Goal: Task Accomplishment & Management: Manage account settings

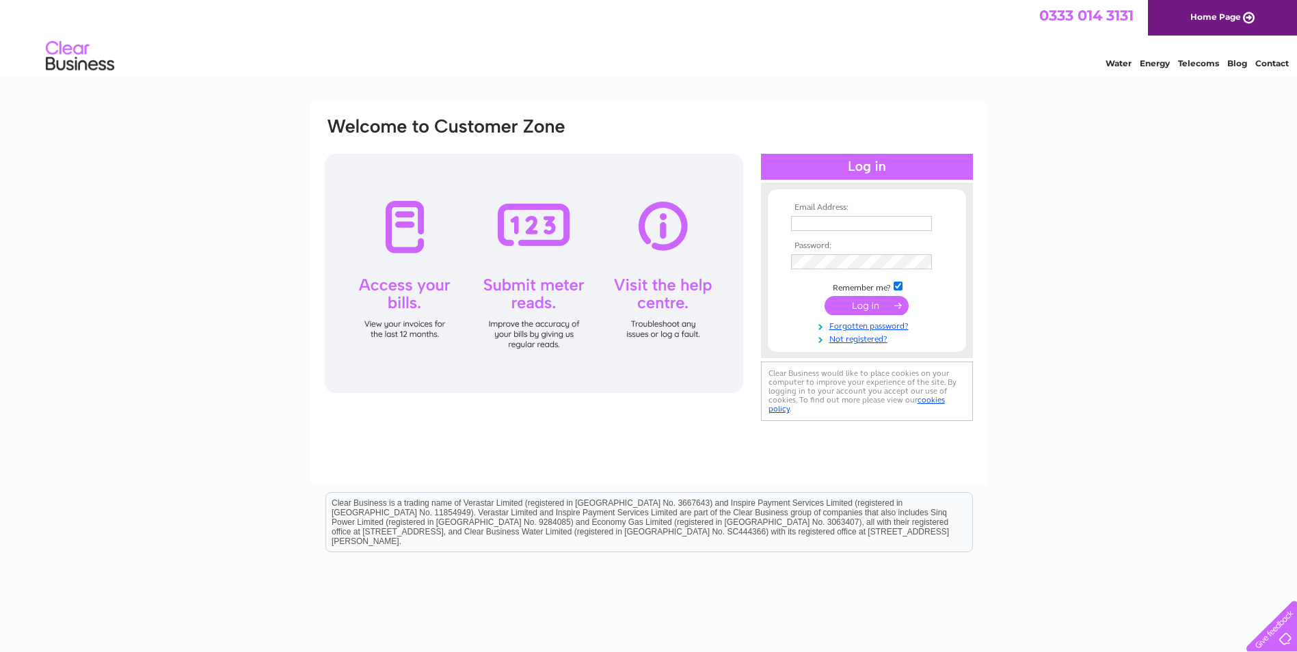
type input "kevin@mhd.scot"
click at [833, 308] on input "submit" at bounding box center [867, 305] width 84 height 19
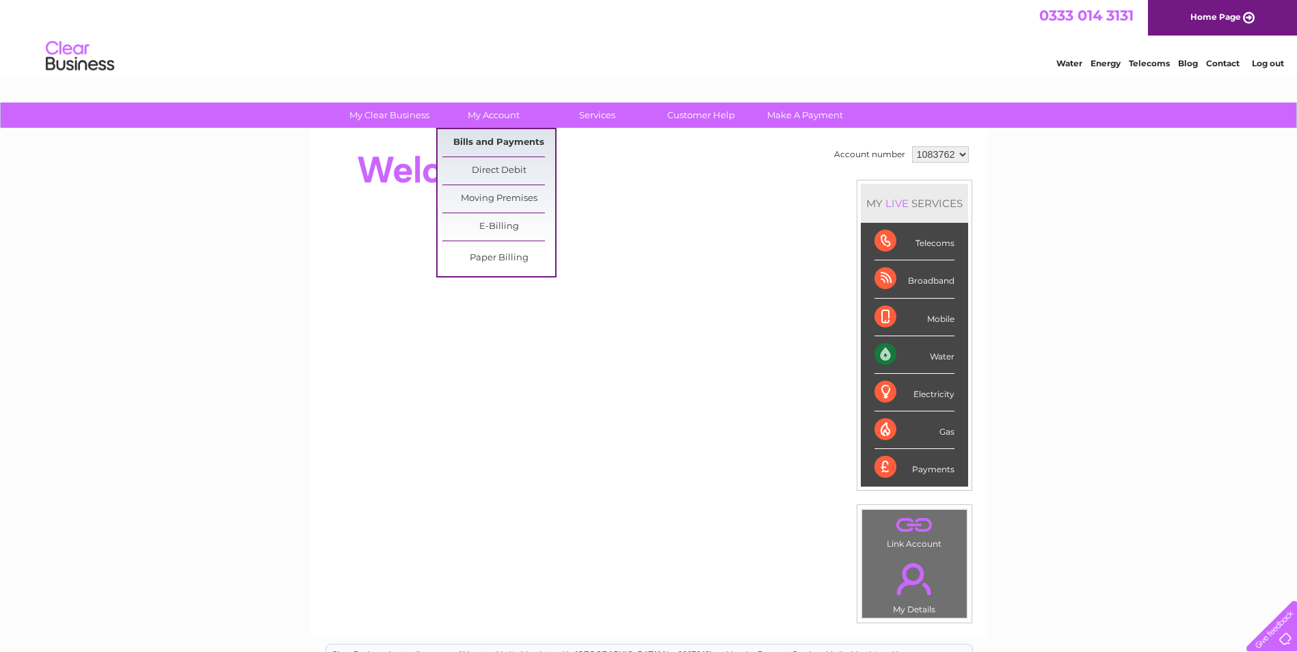
click at [485, 144] on link "Bills and Payments" at bounding box center [498, 142] width 113 height 27
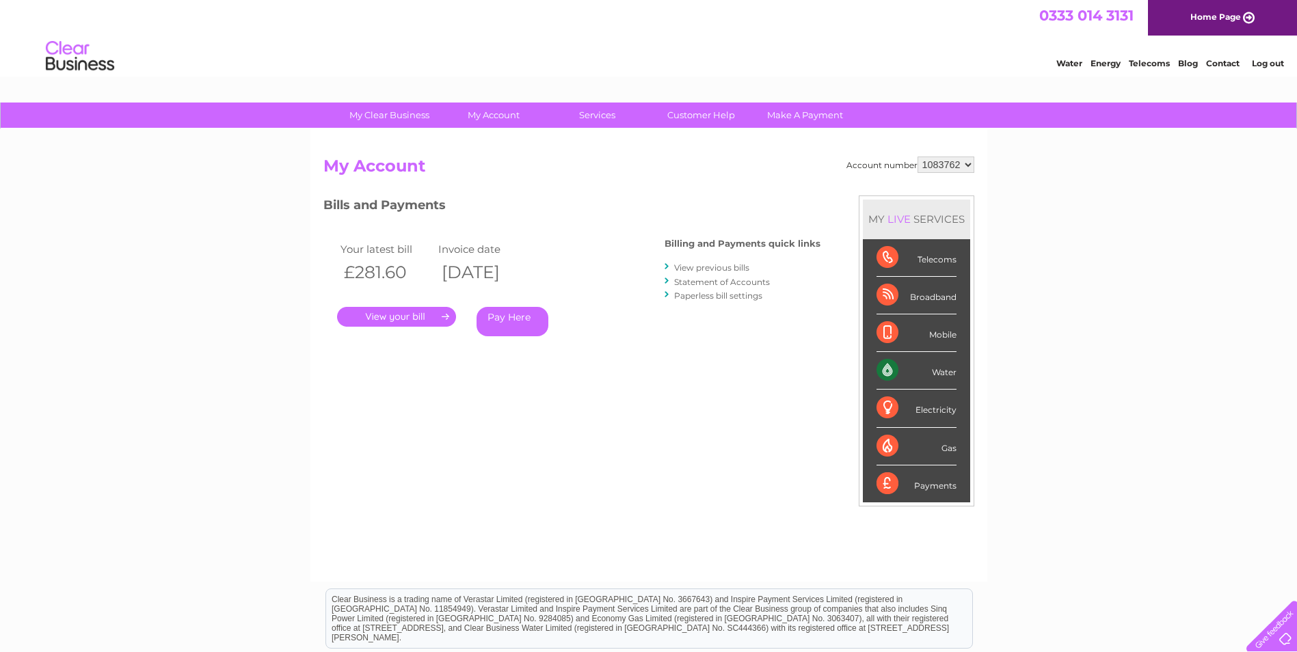
click at [386, 317] on link "." at bounding box center [396, 317] width 119 height 20
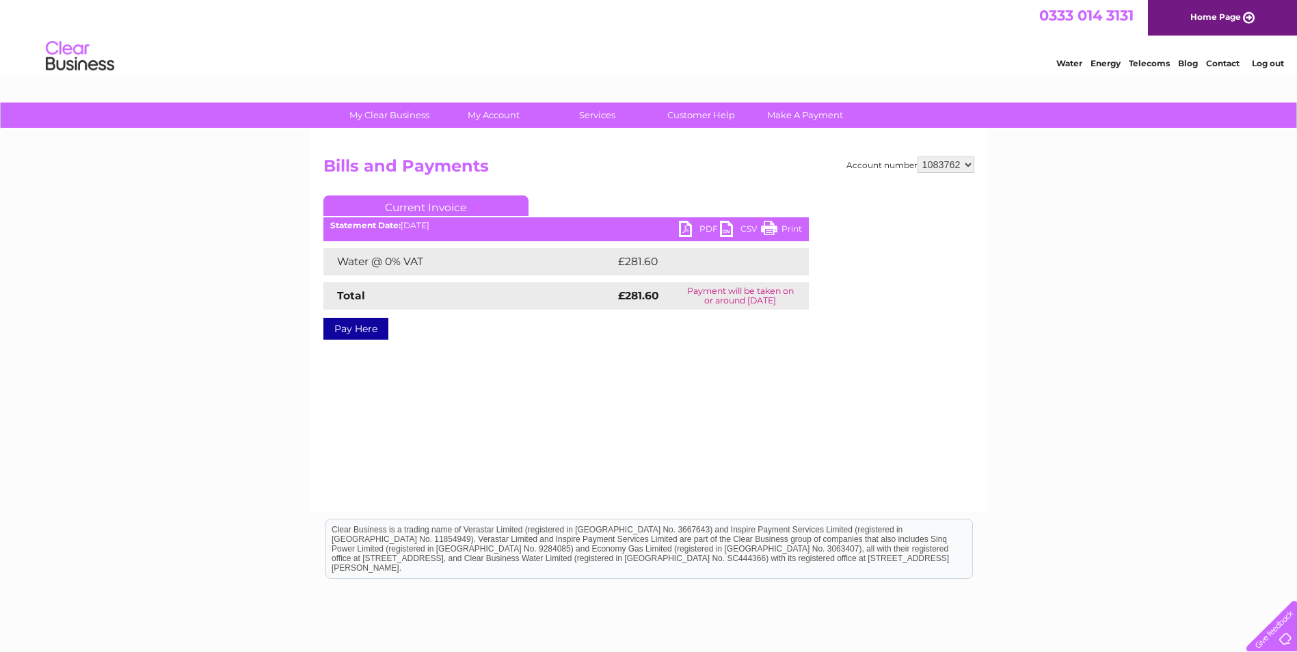
click at [709, 228] on link "PDF" at bounding box center [699, 231] width 41 height 20
